Goal: Find specific page/section: Find specific page/section

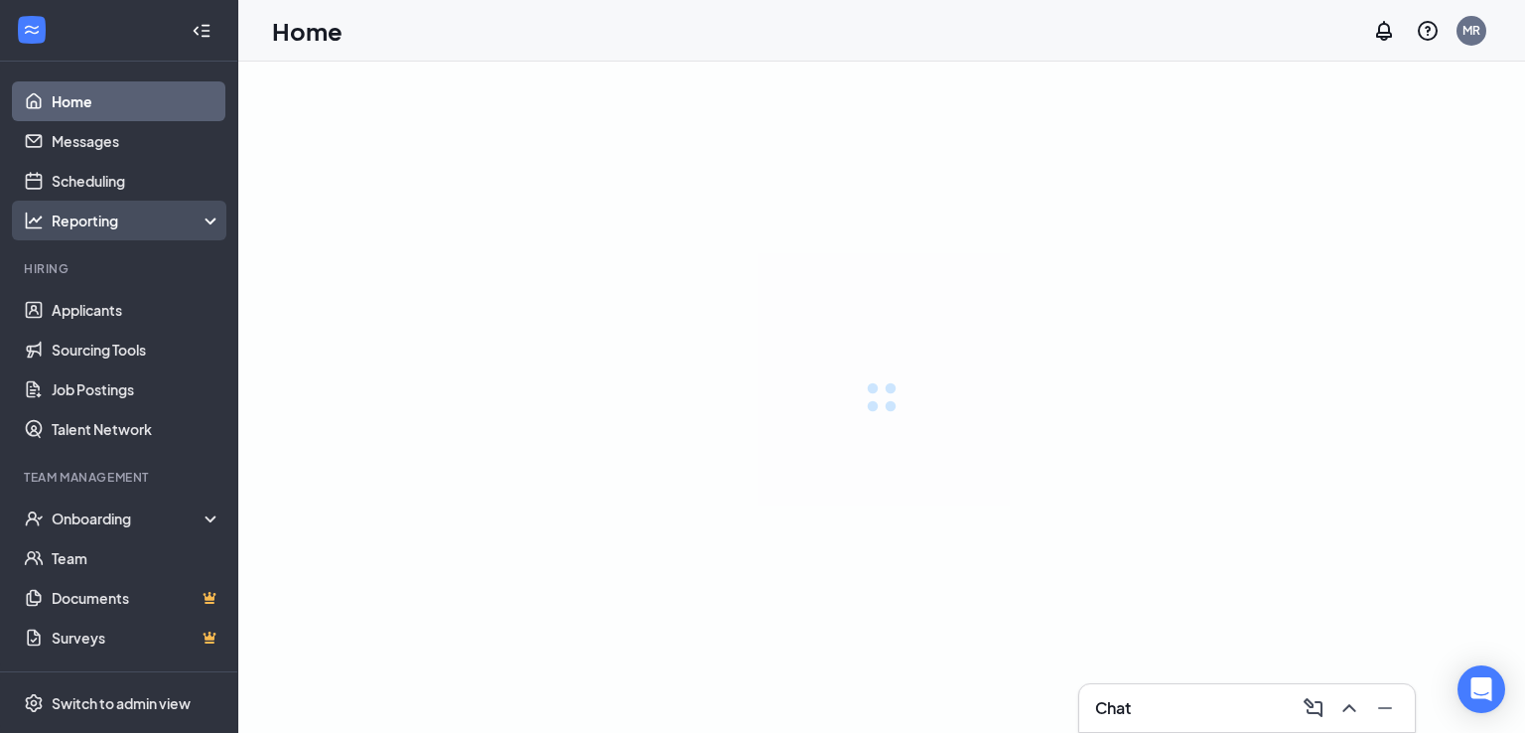
click at [163, 220] on div "Reporting" at bounding box center [137, 220] width 171 height 20
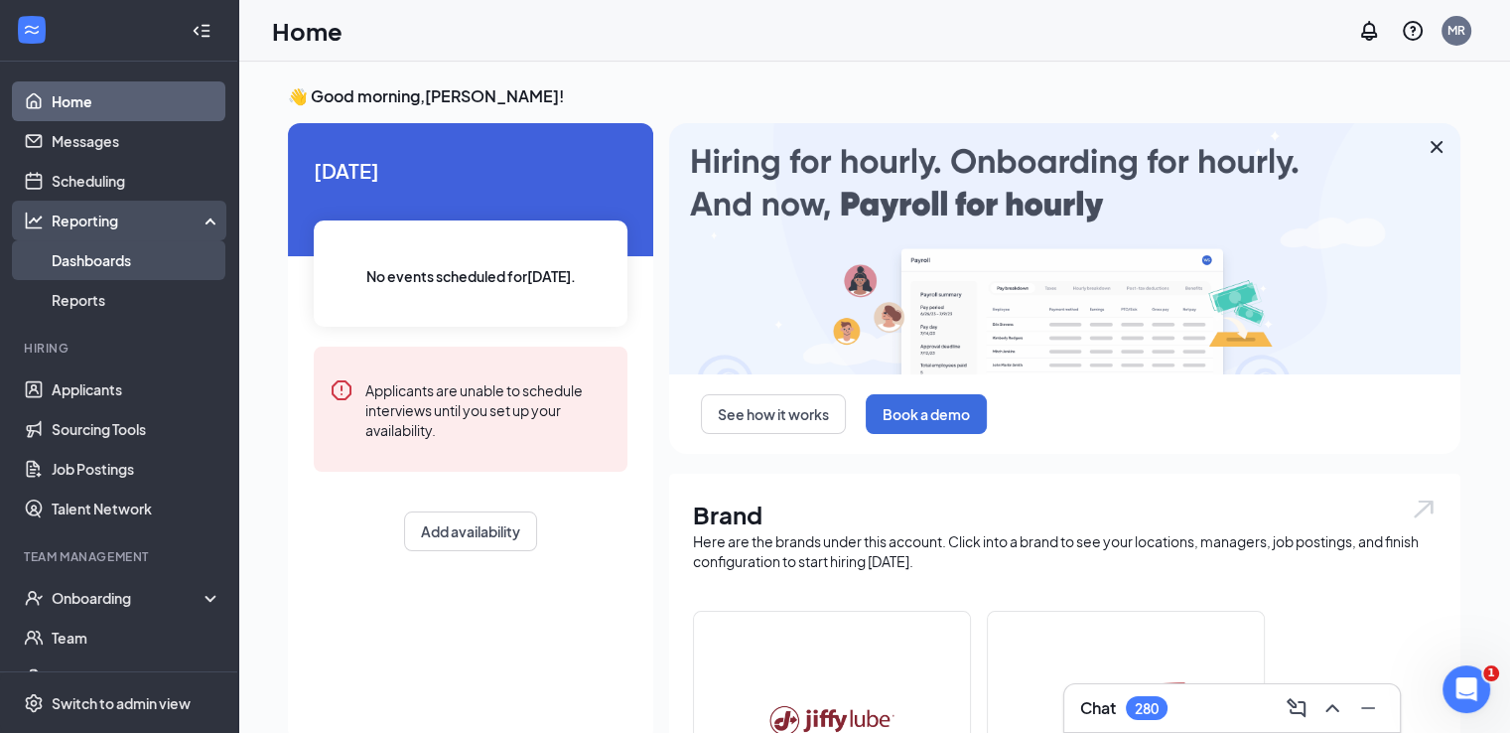
click at [111, 264] on link "Dashboards" at bounding box center [137, 260] width 170 height 40
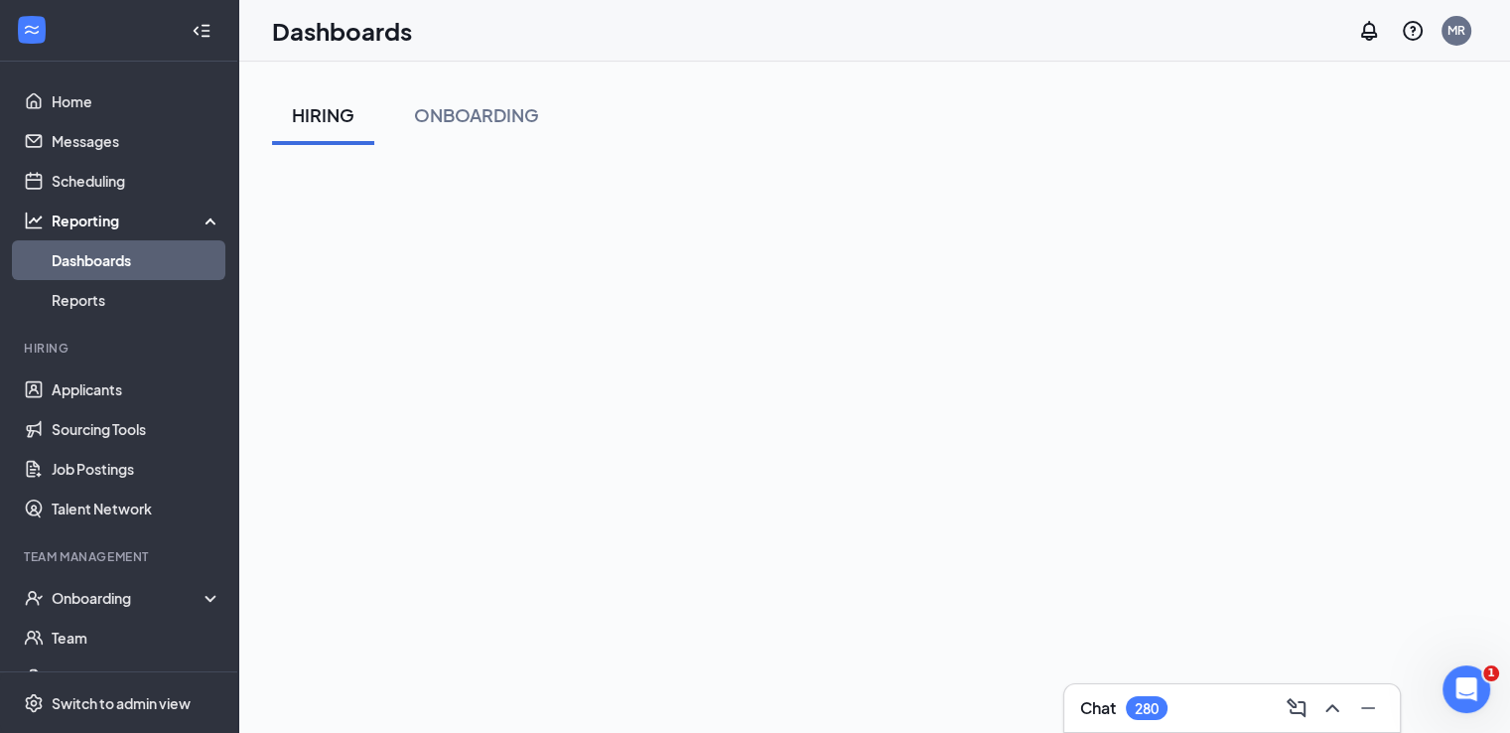
click at [737, 162] on div "HIRING ONBOARDING" at bounding box center [874, 493] width 1204 height 816
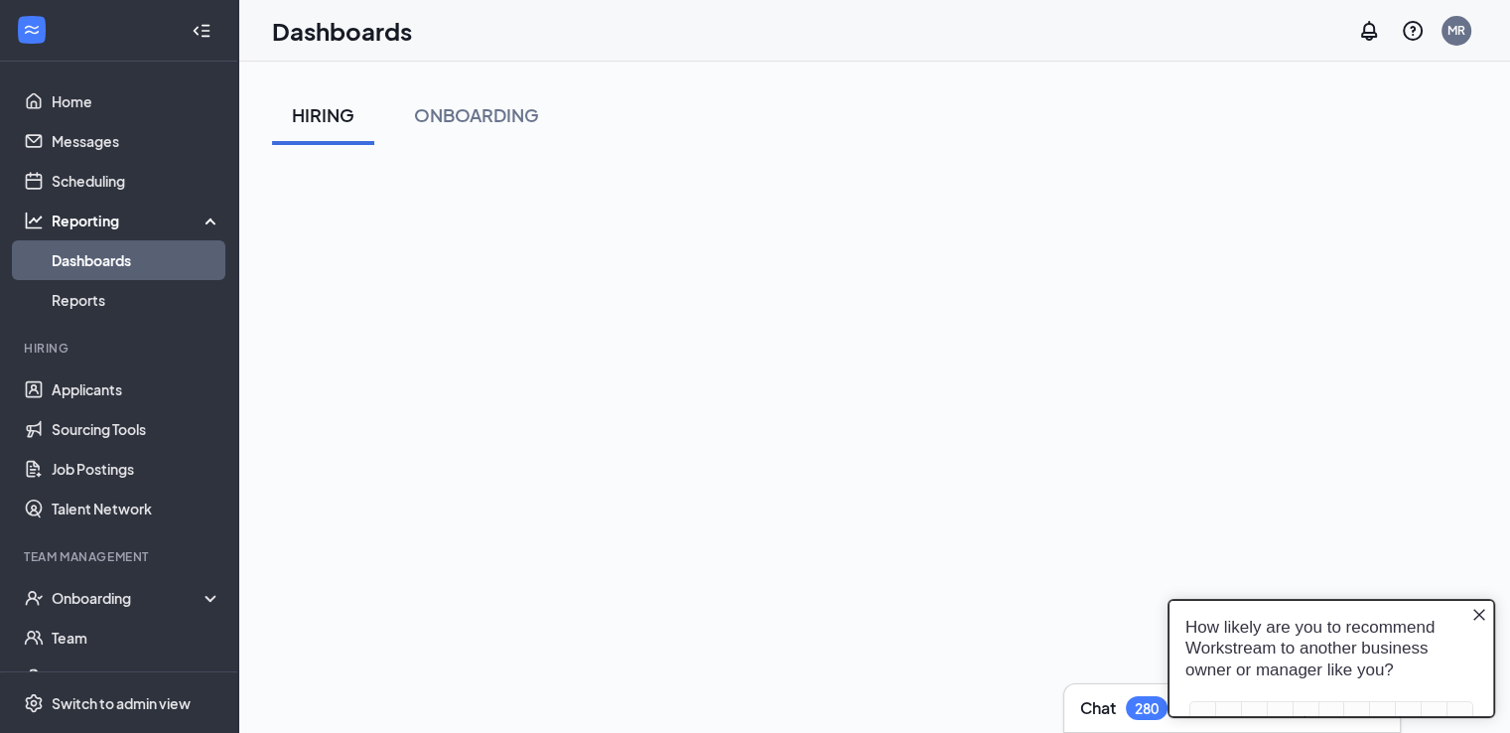
click at [1020, 141] on div "HIRING ONBOARDING" at bounding box center [874, 115] width 1204 height 60
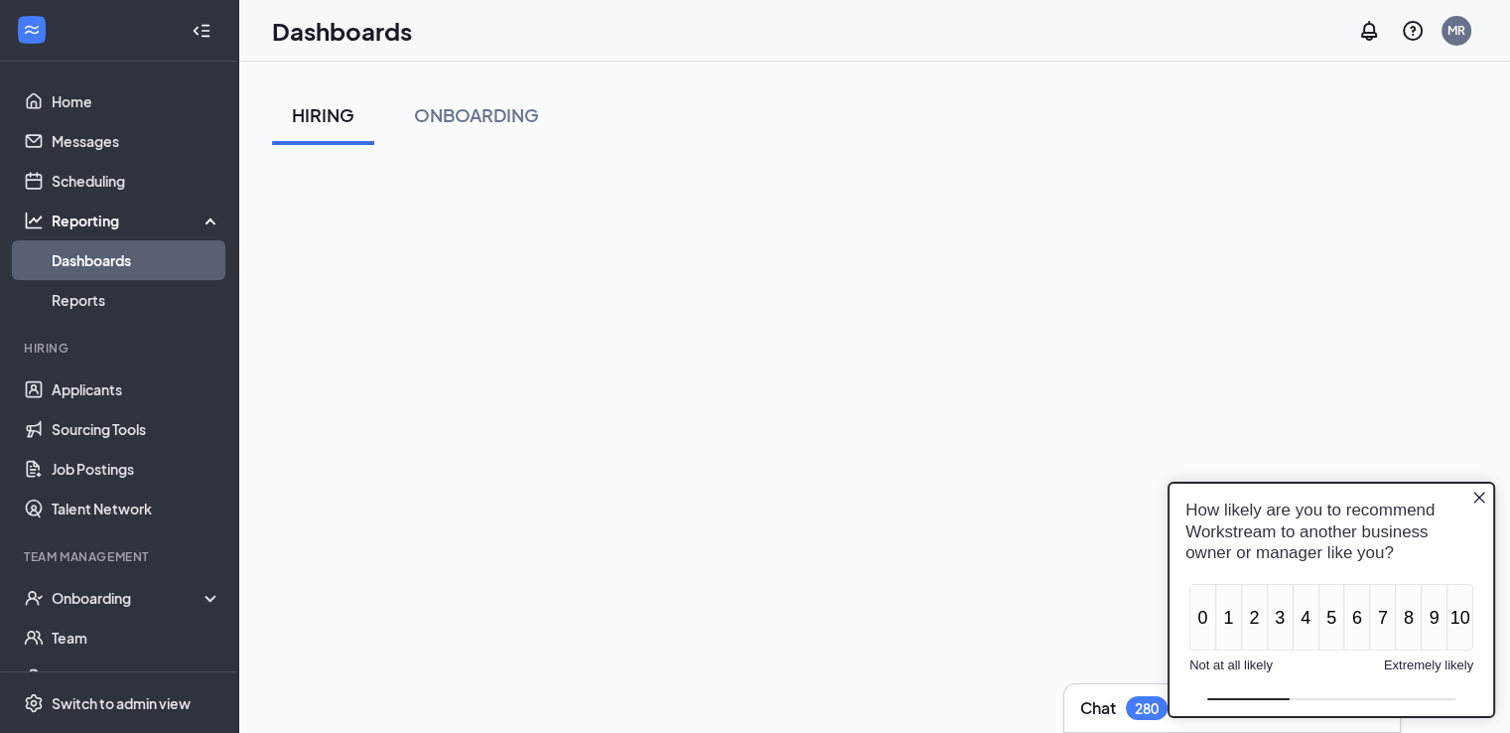
click at [1471, 503] on icon "Close button" at bounding box center [1479, 496] width 16 height 16
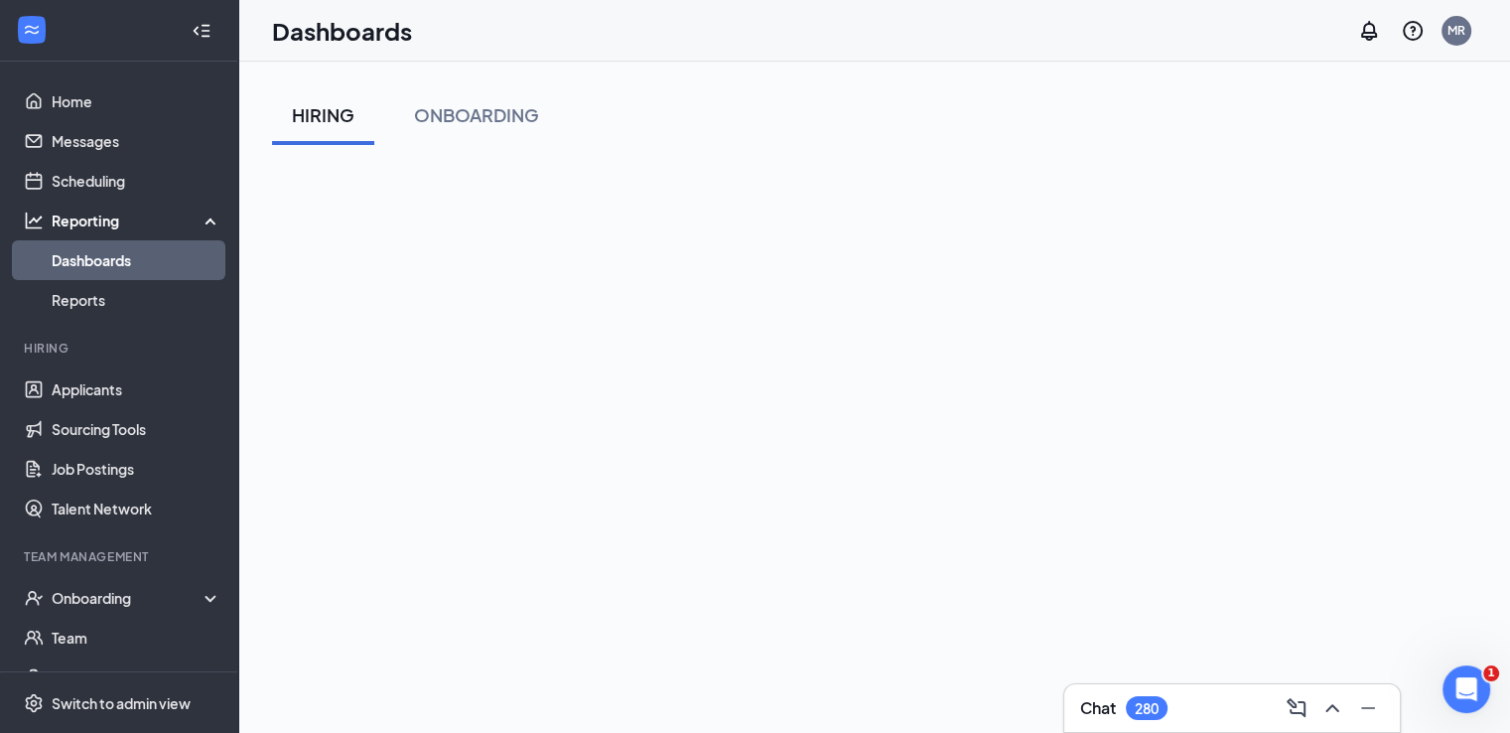
click at [1092, 140] on div "HIRING ONBOARDING" at bounding box center [874, 115] width 1204 height 60
click at [856, 168] on div "HIRING ONBOARDING" at bounding box center [874, 493] width 1204 height 816
click at [809, 145] on div "HIRING ONBOARDING" at bounding box center [874, 493] width 1204 height 816
click at [975, 143] on div "HIRING ONBOARDING" at bounding box center [874, 115] width 1204 height 60
click at [787, 0] on div "Dashboards MR Chat 280 HIRING ONBOARDING" at bounding box center [874, 462] width 1272 height 925
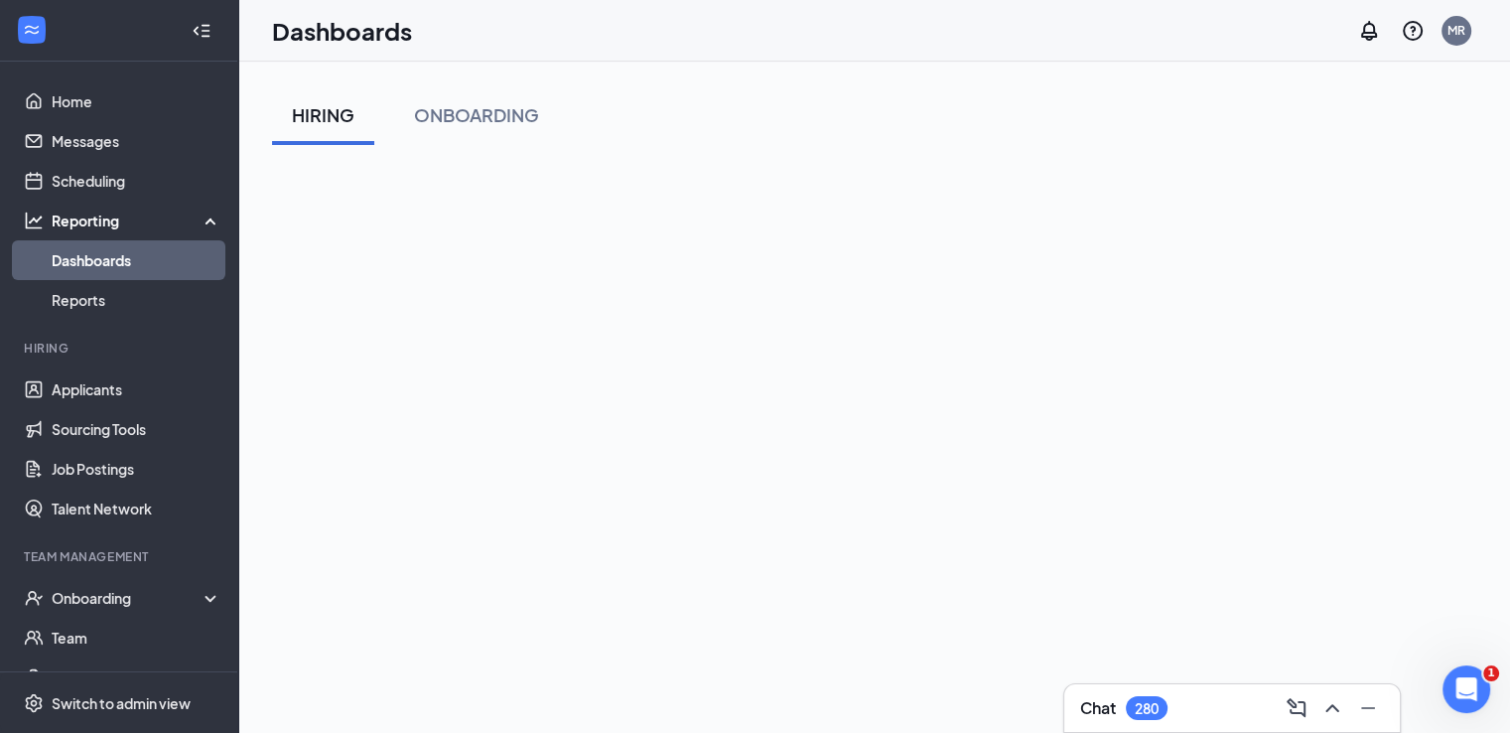
click at [1150, 96] on div "HIRING ONBOARDING" at bounding box center [874, 115] width 1204 height 60
click at [814, 92] on div "HIRING ONBOARDING" at bounding box center [874, 115] width 1204 height 60
click at [1112, 160] on div "HIRING ONBOARDING" at bounding box center [874, 493] width 1204 height 816
click at [743, 158] on div "HIRING ONBOARDING" at bounding box center [874, 493] width 1204 height 816
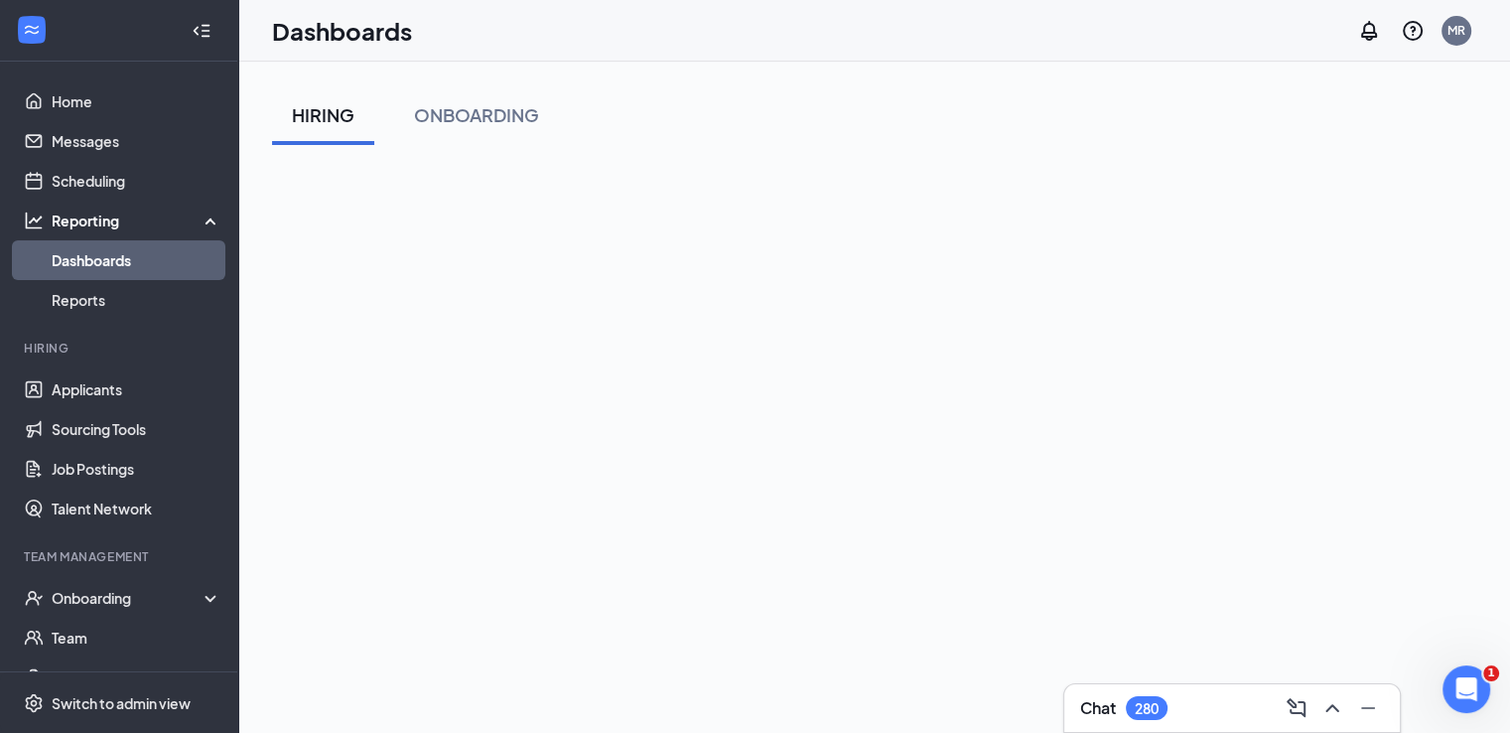
click at [1171, 144] on div "HIRING ONBOARDING" at bounding box center [874, 115] width 1204 height 60
click at [694, 162] on div "HIRING ONBOARDING" at bounding box center [874, 493] width 1204 height 816
click at [720, 165] on div "HIRING ONBOARDING" at bounding box center [874, 493] width 1204 height 816
click at [800, 153] on div "HIRING ONBOARDING" at bounding box center [874, 493] width 1204 height 816
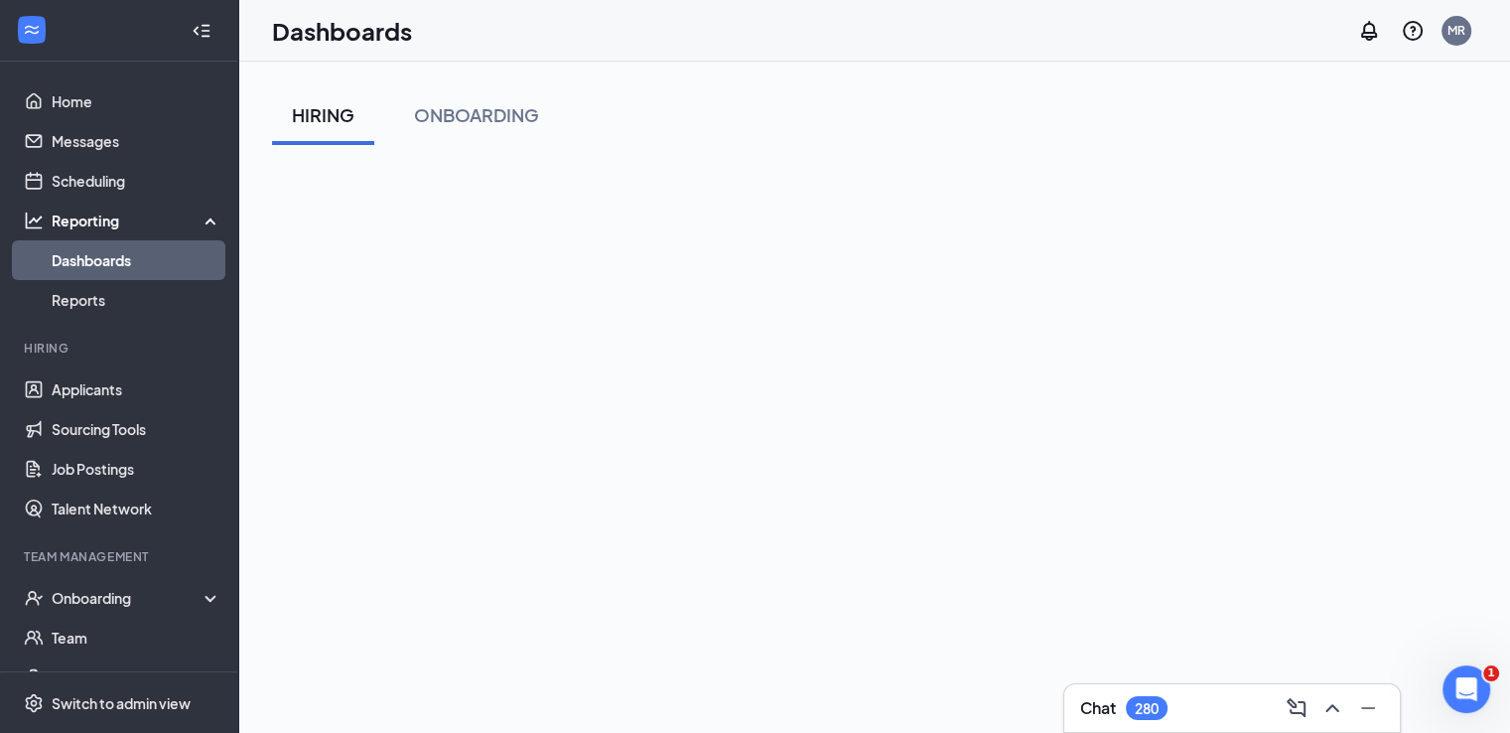
click at [779, 110] on div "HIRING ONBOARDING" at bounding box center [874, 115] width 1204 height 60
click at [1075, 154] on div "HIRING ONBOARDING" at bounding box center [874, 493] width 1204 height 816
click at [756, 148] on div "HIRING ONBOARDING" at bounding box center [874, 493] width 1204 height 816
click at [938, 146] on div "HIRING ONBOARDING" at bounding box center [874, 493] width 1204 height 816
click at [736, 151] on div "HIRING ONBOARDING" at bounding box center [874, 493] width 1204 height 816
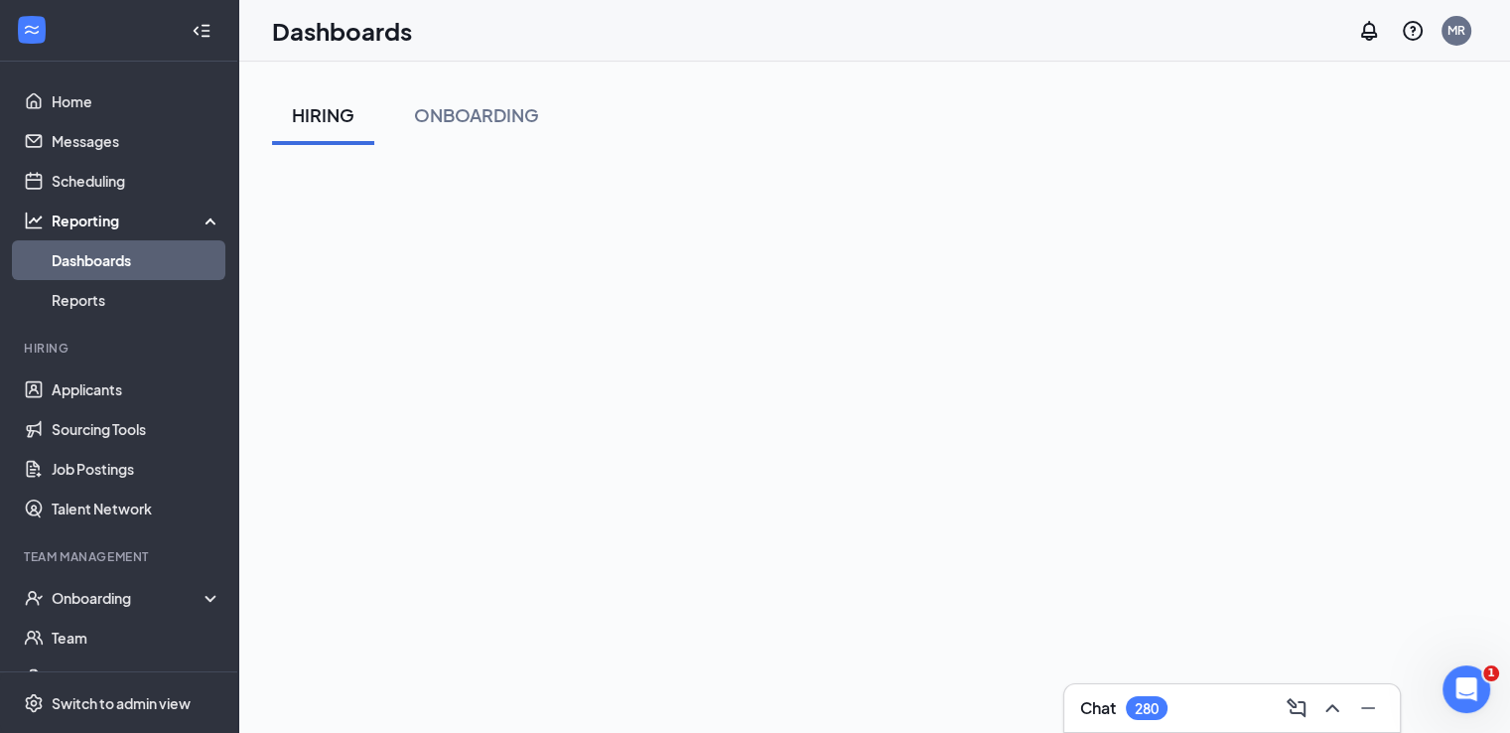
click at [813, 137] on div "HIRING ONBOARDING" at bounding box center [874, 115] width 1204 height 60
click at [737, 137] on div "HIRING ONBOARDING" at bounding box center [874, 115] width 1204 height 60
click at [773, 136] on div "HIRING ONBOARDING" at bounding box center [874, 115] width 1204 height 60
click at [888, 86] on div "HIRING ONBOARDING" at bounding box center [874, 115] width 1204 height 60
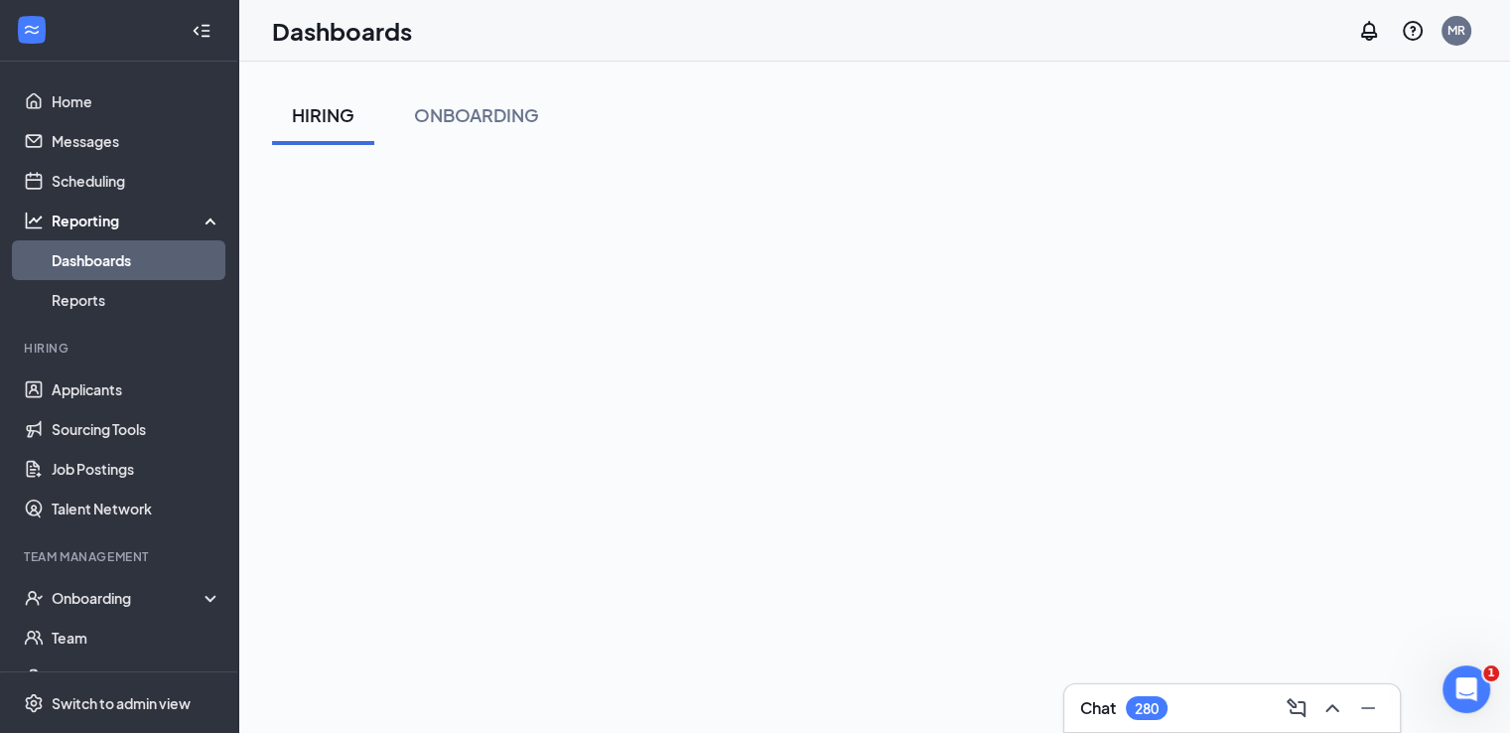
click at [1077, 134] on div "HIRING ONBOARDING" at bounding box center [874, 115] width 1204 height 60
click at [1184, 137] on div "HIRING ONBOARDING" at bounding box center [874, 115] width 1204 height 60
click at [972, 144] on div "HIRING ONBOARDING" at bounding box center [874, 115] width 1204 height 60
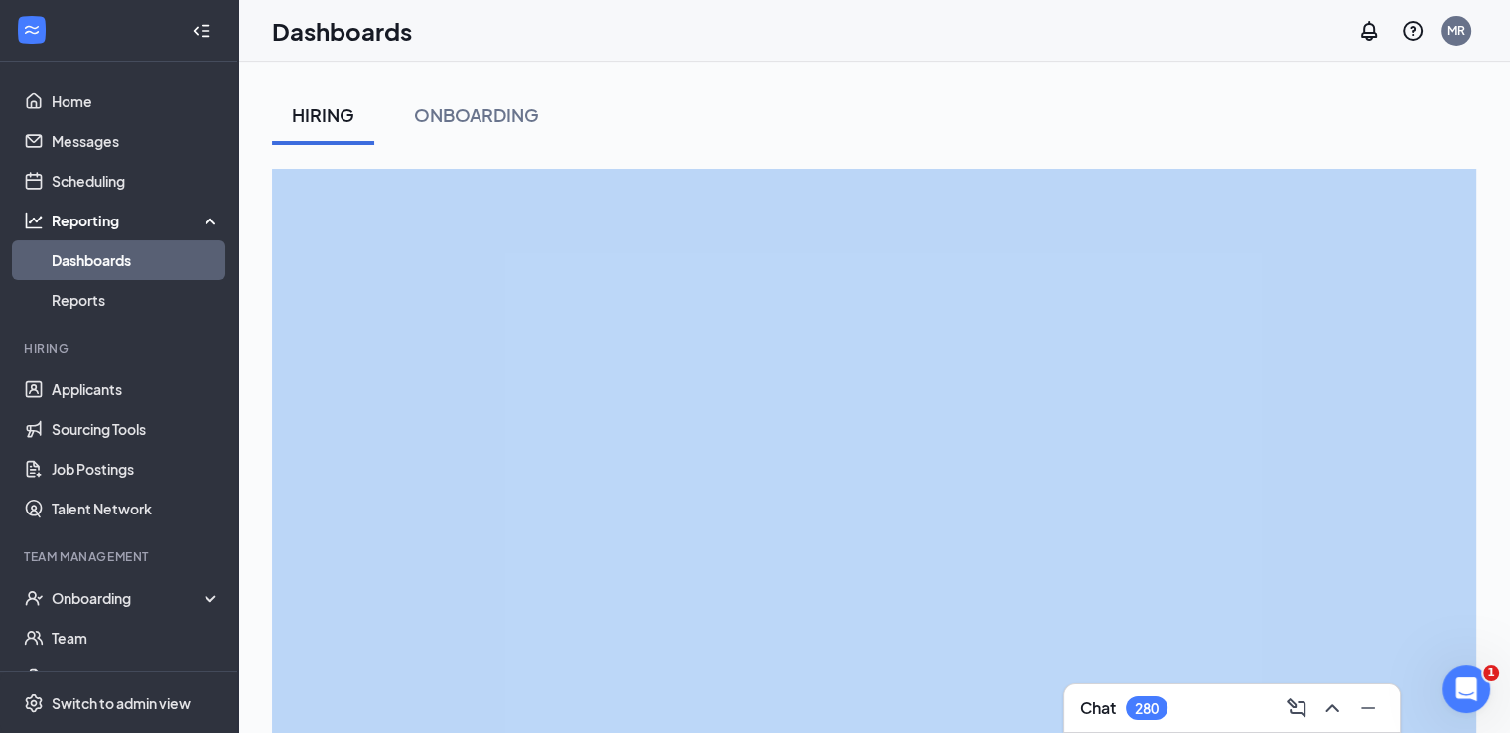
click at [718, 164] on div "HIRING ONBOARDING" at bounding box center [874, 493] width 1204 height 816
click at [757, 160] on div "HIRING ONBOARDING" at bounding box center [874, 493] width 1204 height 816
click at [941, 166] on div "HIRING ONBOARDING" at bounding box center [874, 493] width 1204 height 816
click at [742, 154] on div "HIRING ONBOARDING" at bounding box center [874, 493] width 1204 height 816
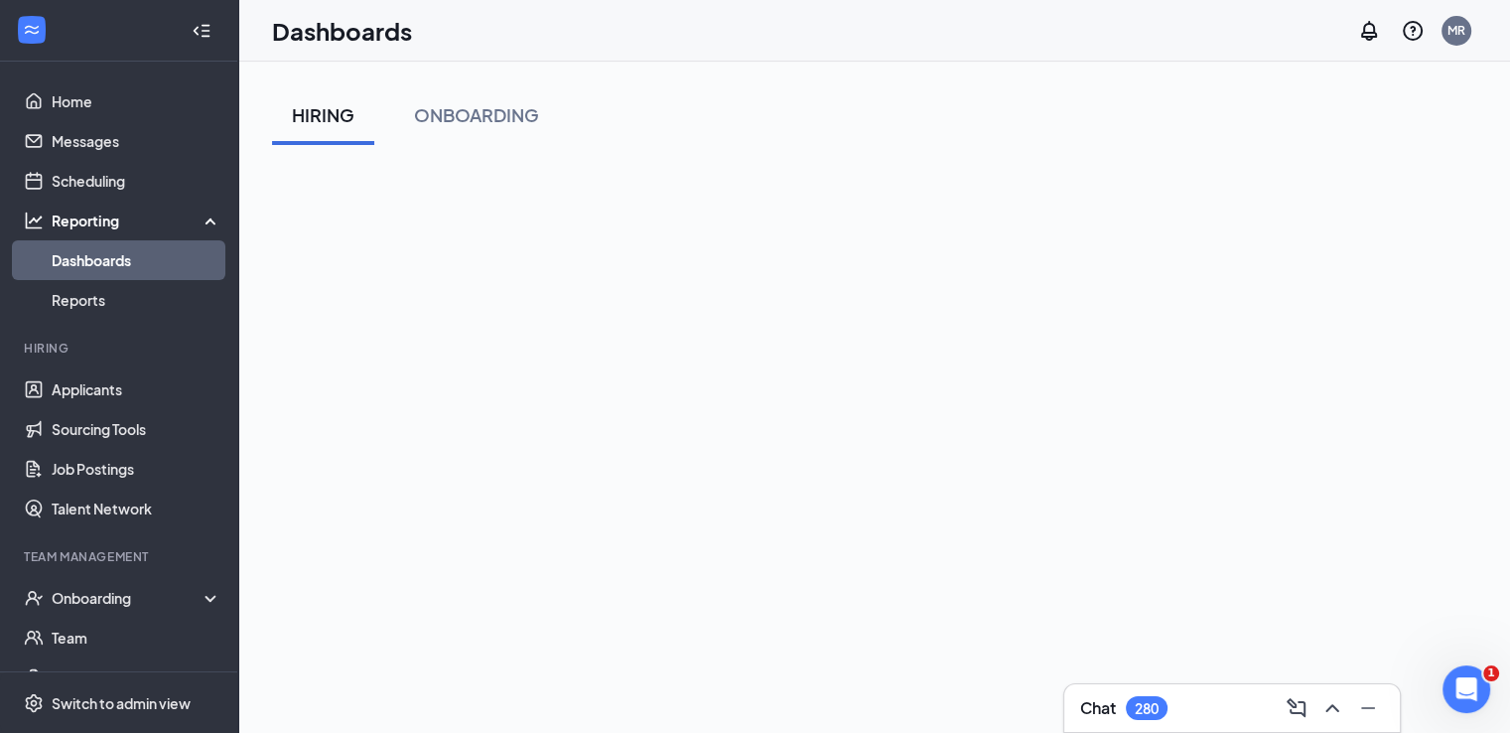
click at [744, 148] on div "HIRING ONBOARDING" at bounding box center [874, 493] width 1204 height 816
click at [777, 158] on div "HIRING ONBOARDING" at bounding box center [874, 493] width 1204 height 816
click at [1233, 144] on div "HIRING ONBOARDING" at bounding box center [874, 115] width 1204 height 60
click at [805, 150] on div "HIRING ONBOARDING" at bounding box center [874, 493] width 1204 height 816
click at [1034, 145] on div "HIRING ONBOARDING" at bounding box center [874, 493] width 1204 height 816
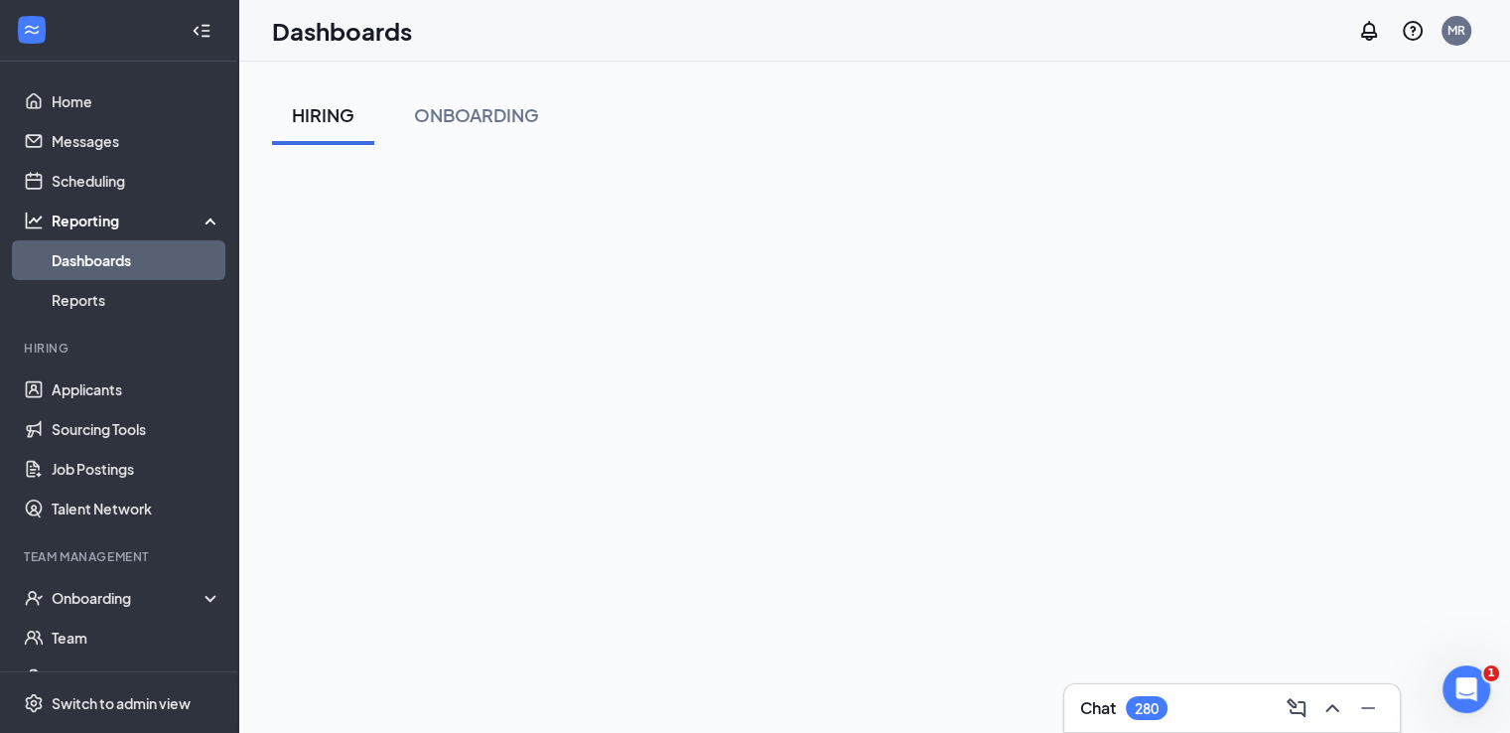
click at [808, 148] on div "HIRING ONBOARDING" at bounding box center [874, 493] width 1204 height 816
click at [1385, 112] on div "HIRING ONBOARDING" at bounding box center [874, 115] width 1204 height 60
